Goal: Transaction & Acquisition: Subscribe to service/newsletter

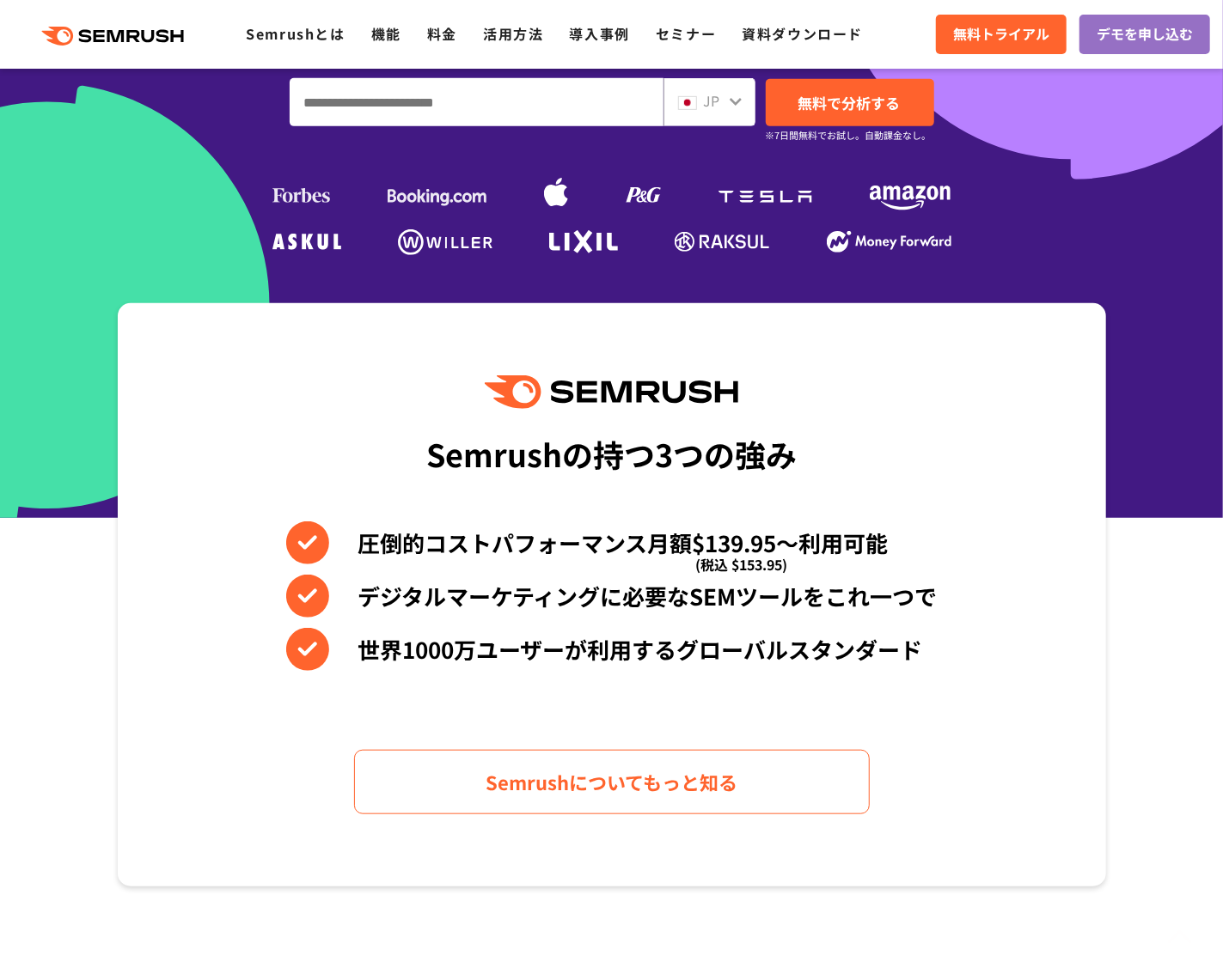
scroll to position [474, 0]
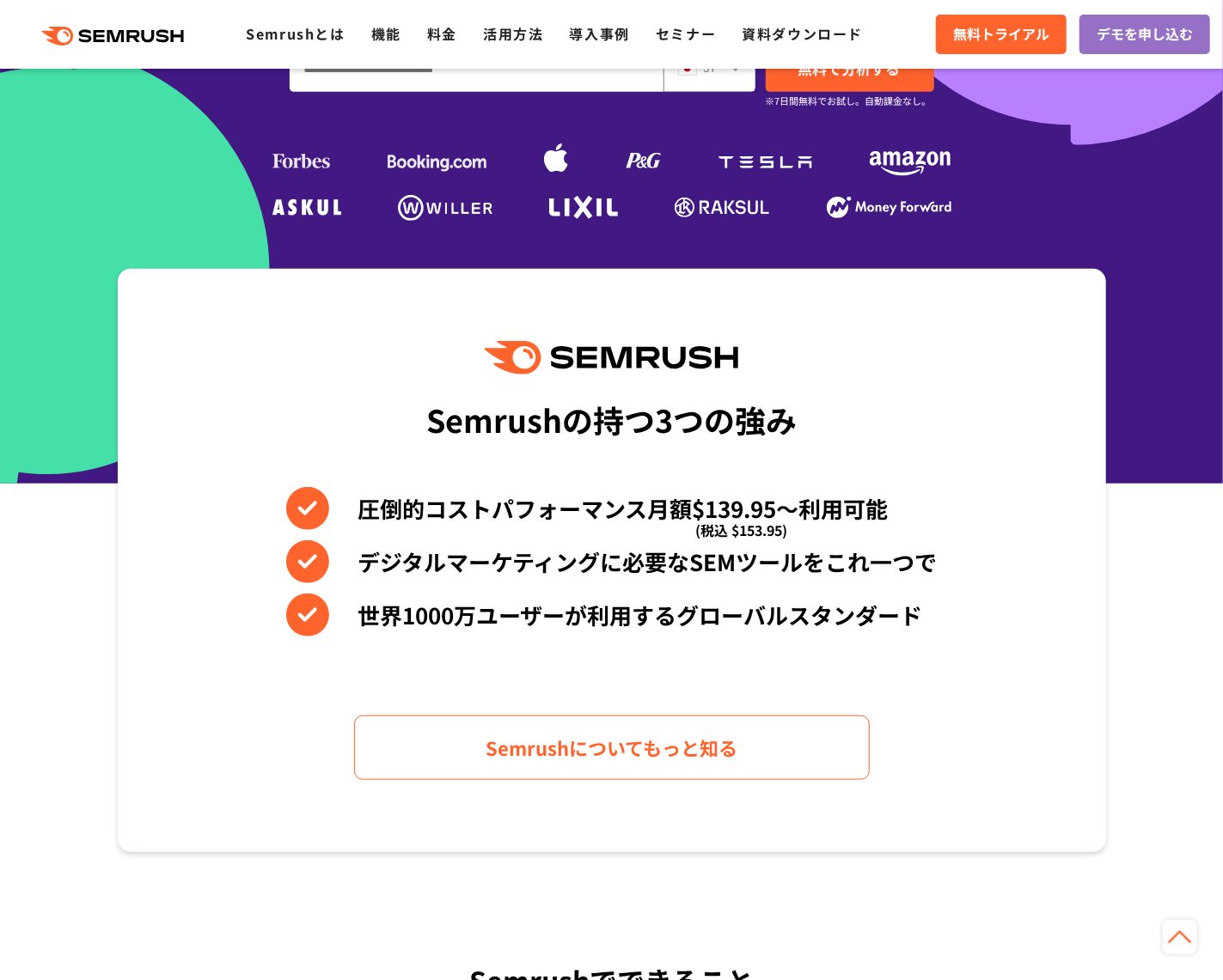
click at [453, 413] on div "Semrushの持つ3つの強み" at bounding box center [611, 420] width 370 height 64
copy div "Semrush"
click at [725, 312] on div "Semrushの持つ3つの強み 圧倒的コストパフォーマンス月額$139.95〜利用可能 (税込 $153.95) デジタルマーケティングに必要なSEMツールを…" at bounding box center [612, 560] width 988 height 584
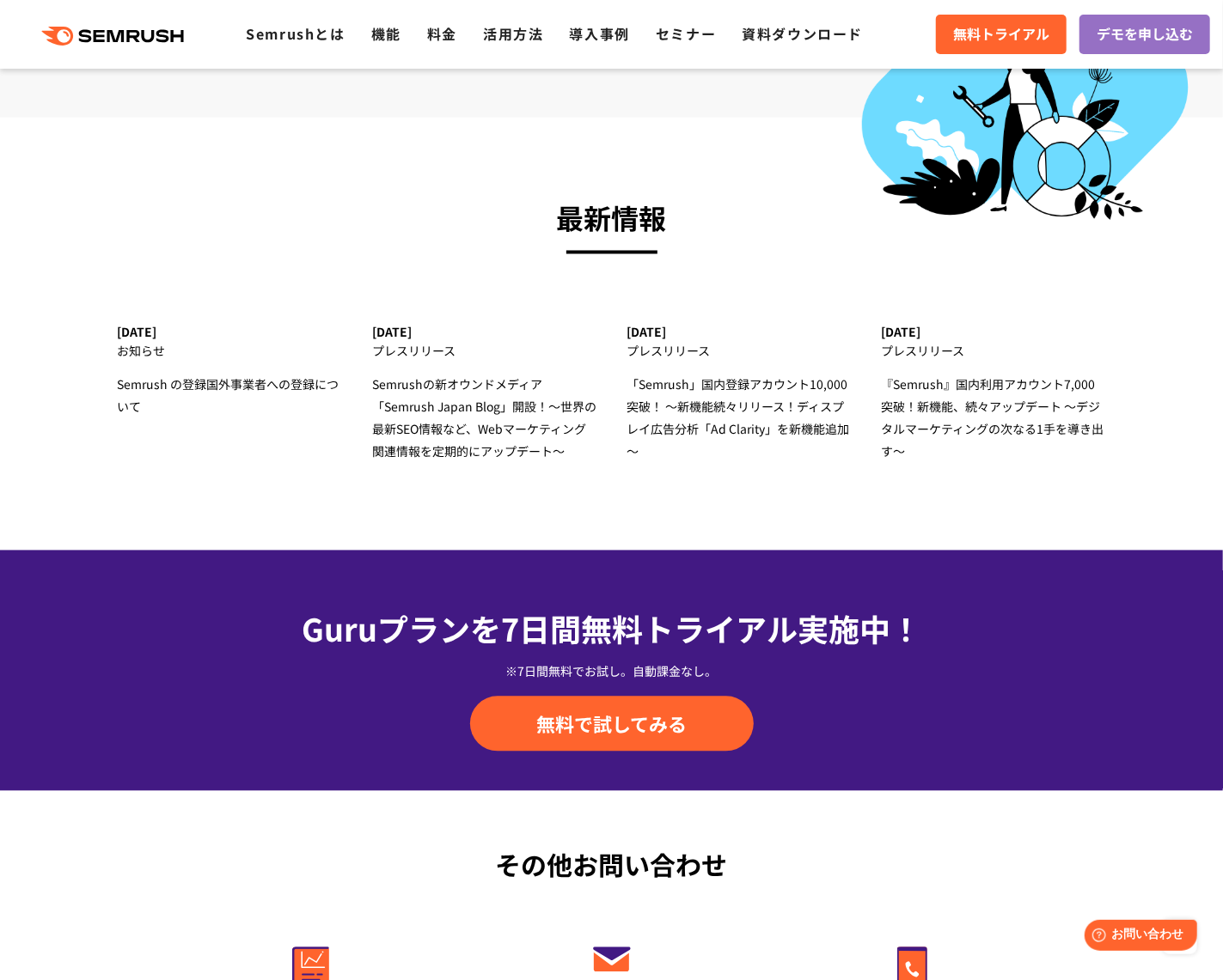
scroll to position [5224, 0]
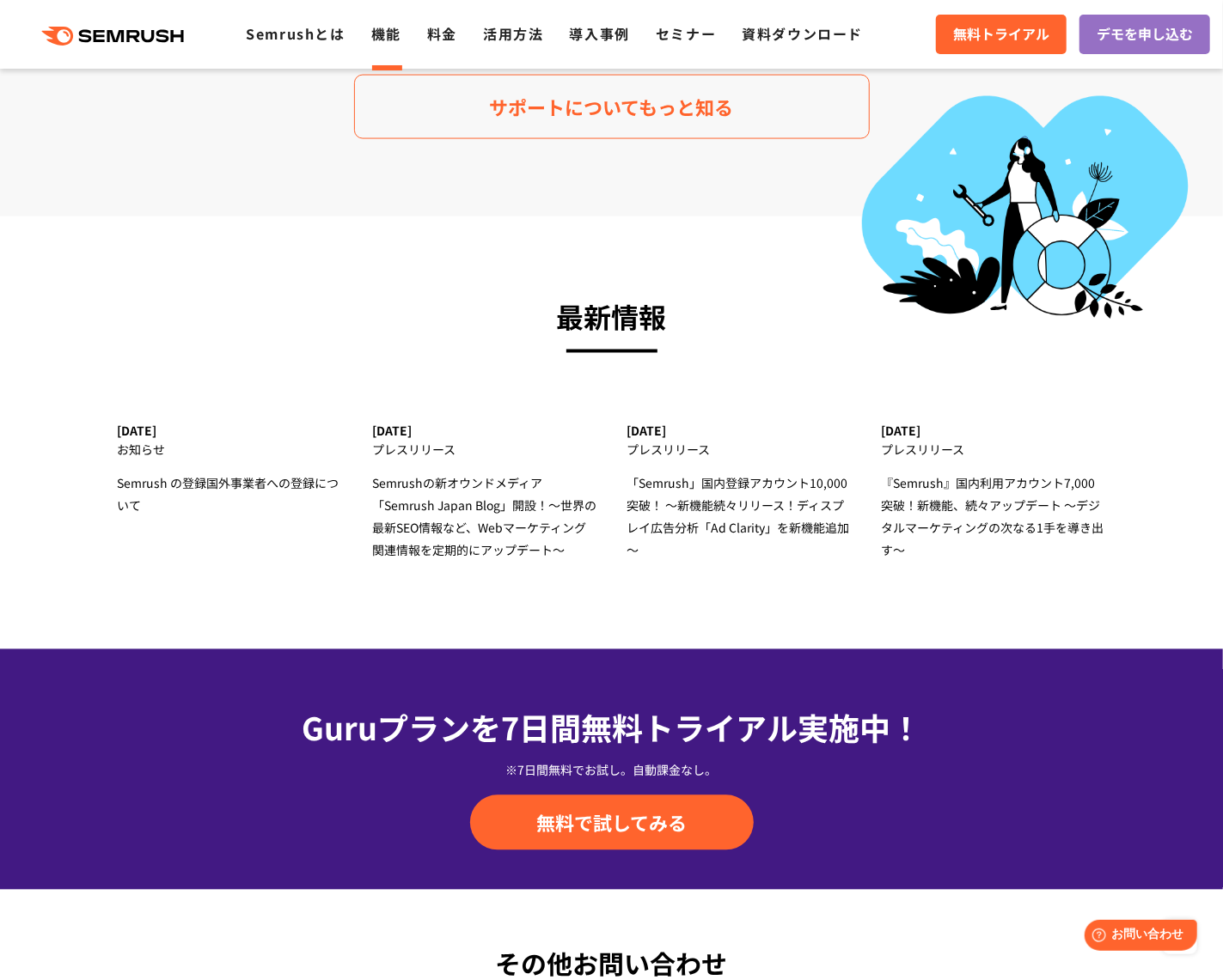
click at [384, 32] on link "機能" at bounding box center [386, 34] width 30 height 21
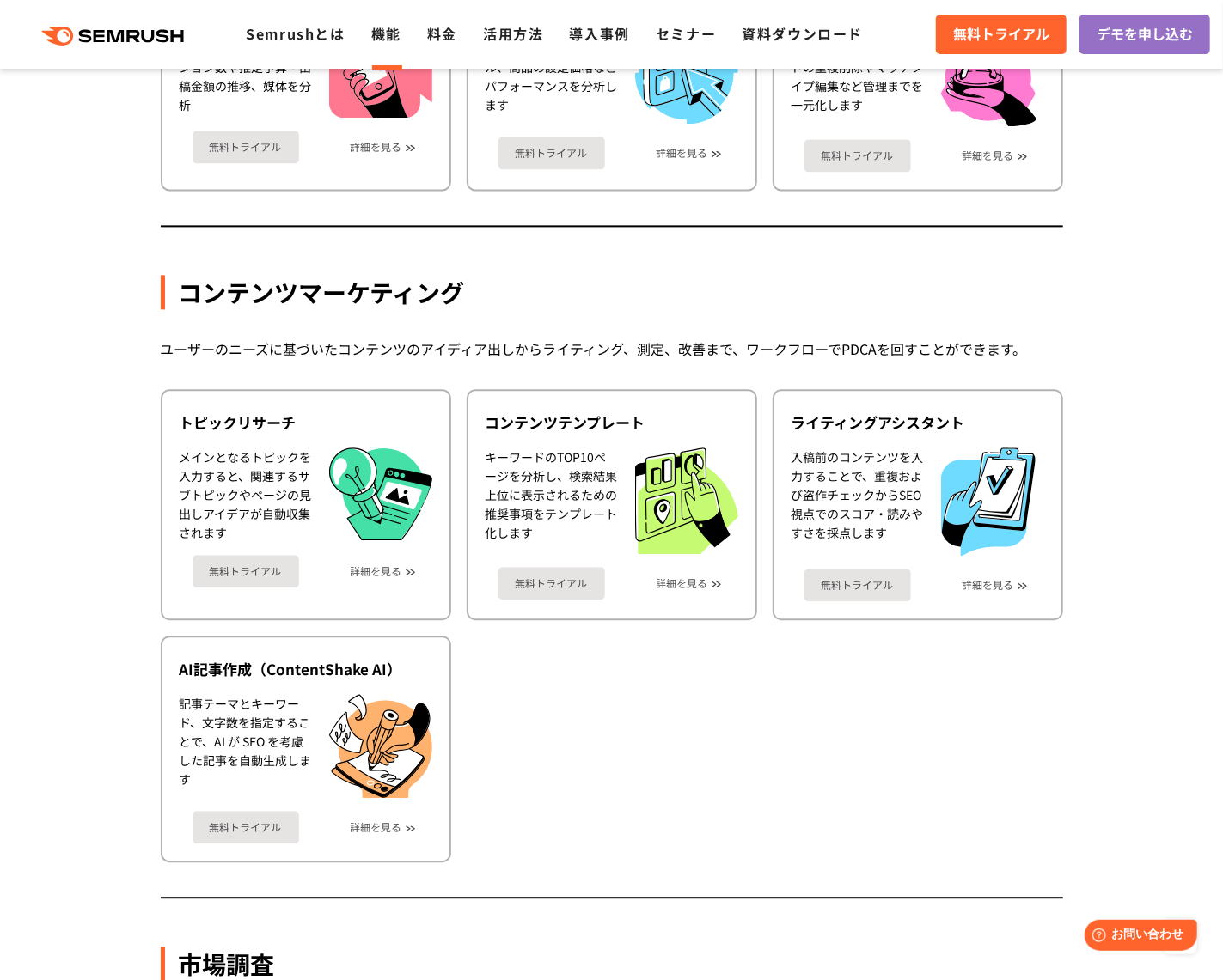
scroll to position [2033, 0]
click at [666, 650] on ul "トピックリサーチ メインとなるトピックを入力すると、関連するサブトピックやページの見出しアイデアが自動収集されます 無料トライアル 詳細を見る コンテンツテン…" at bounding box center [611, 624] width 902 height 473
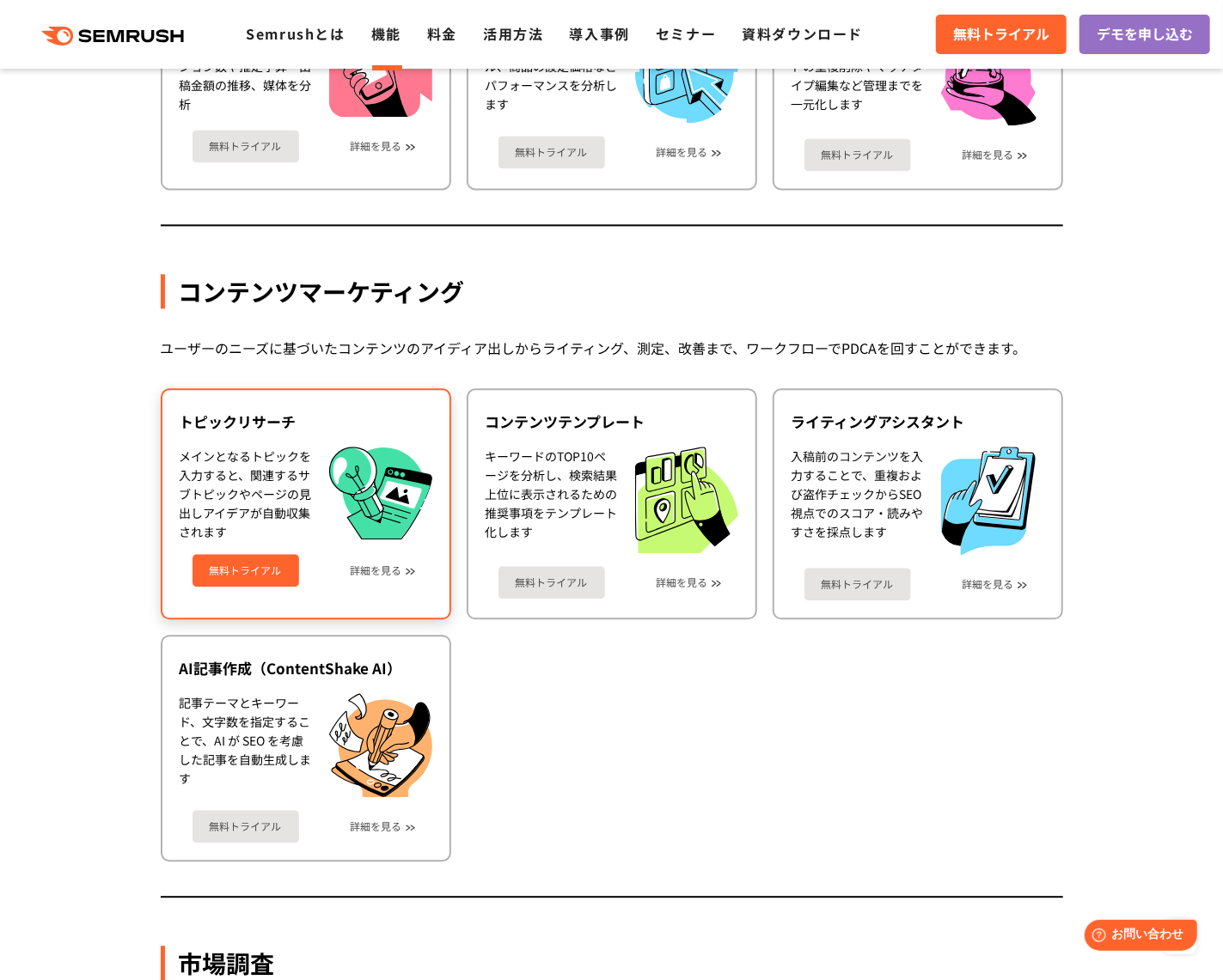
click at [264, 554] on link "無料トライアル" at bounding box center [246, 570] width 107 height 33
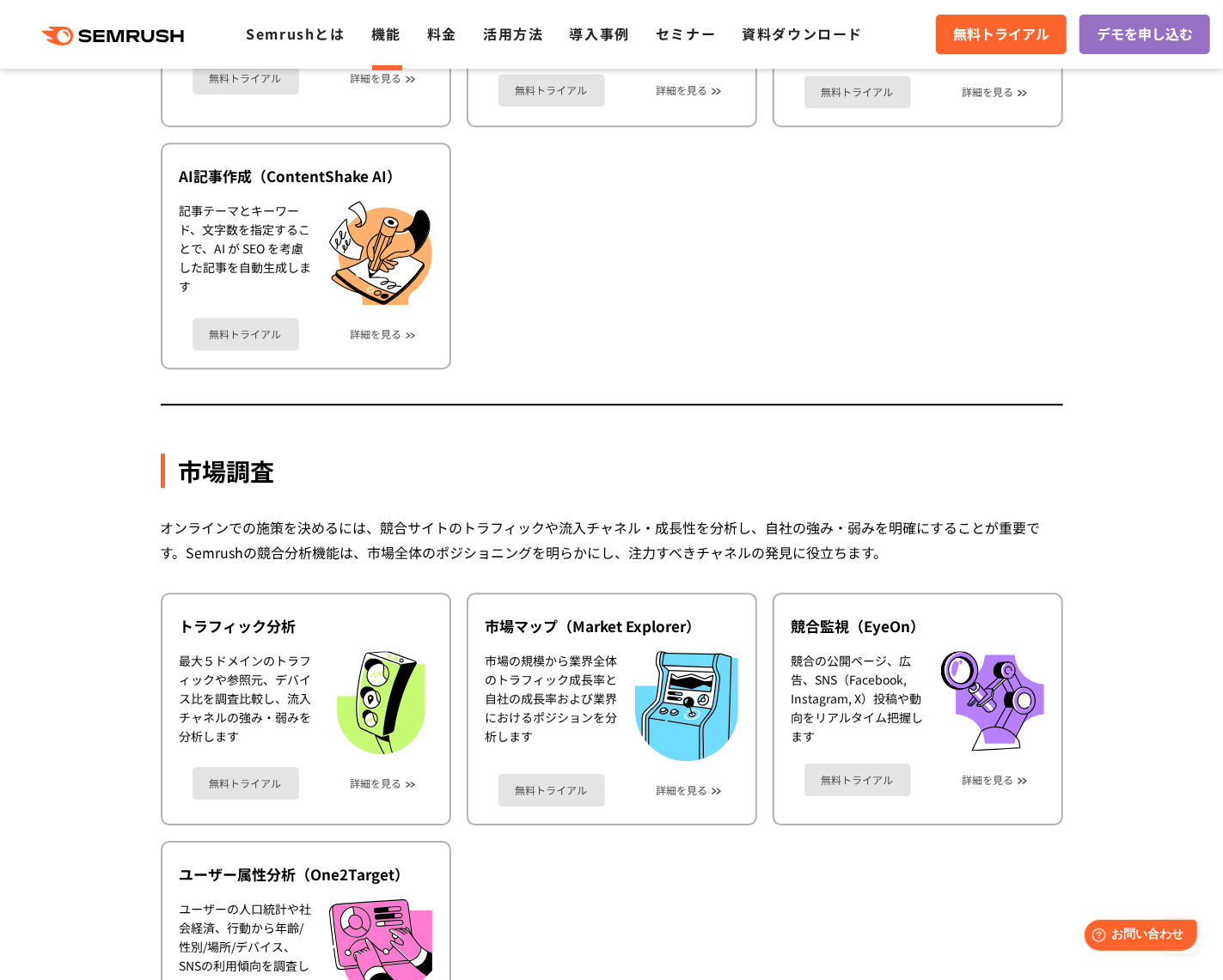
scroll to position [2524, 0]
